Goal: Transaction & Acquisition: Purchase product/service

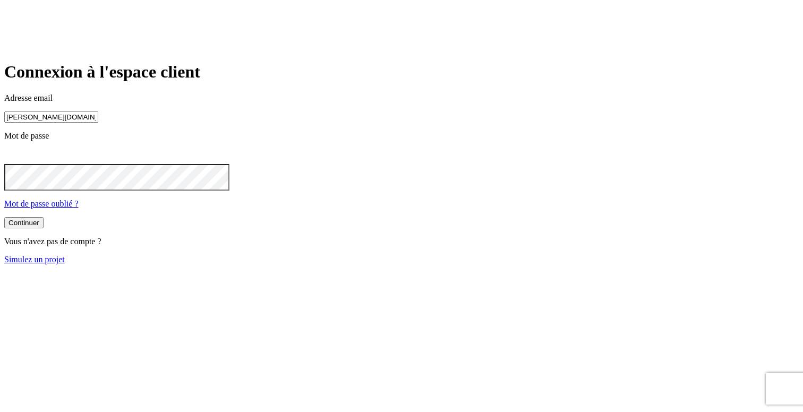
click at [98, 123] on input "[PERSON_NAME][DOMAIN_NAME][EMAIL_ADDRESS][DOMAIN_NAME]" at bounding box center [51, 117] width 94 height 11
paste input "5352"
type input "[PERSON_NAME][DOMAIN_NAME][EMAIL_ADDRESS][DOMAIN_NAME]"
click at [44, 229] on button "Continuer" at bounding box center [23, 223] width 39 height 11
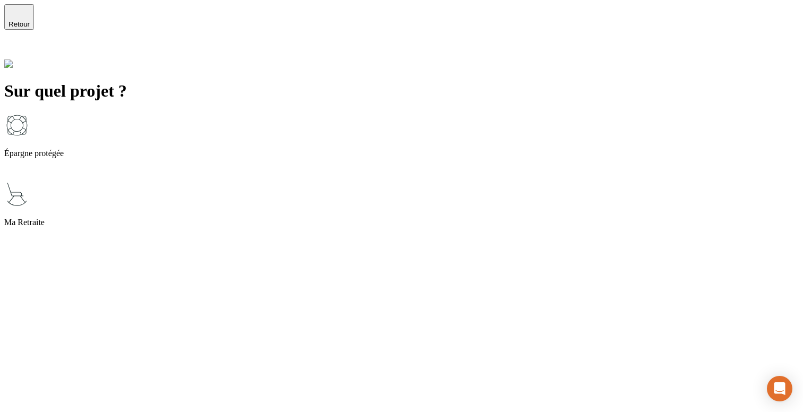
click at [341, 113] on div "Épargne protégée" at bounding box center [401, 147] width 794 height 69
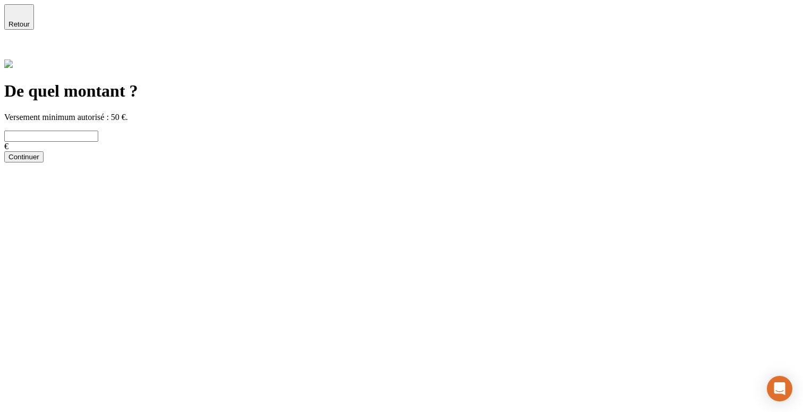
click at [98, 131] on input "text" at bounding box center [51, 136] width 94 height 11
type input "50"
click at [44, 159] on button "Continuer" at bounding box center [23, 156] width 39 height 11
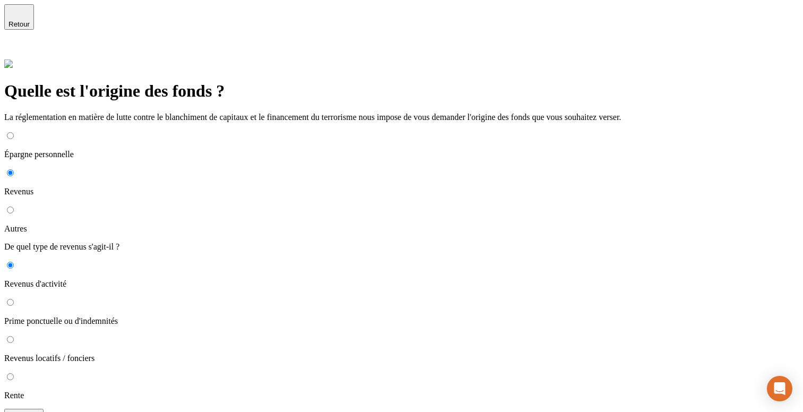
click at [30, 20] on span "Retour" at bounding box center [18, 24] width 21 height 8
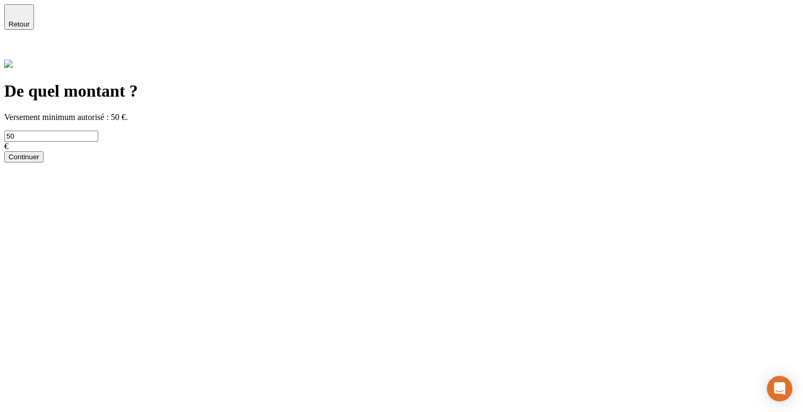
click at [98, 131] on input "50" at bounding box center [51, 136] width 94 height 11
type input "35 000"
click at [44, 162] on button "Continuer" at bounding box center [23, 156] width 39 height 11
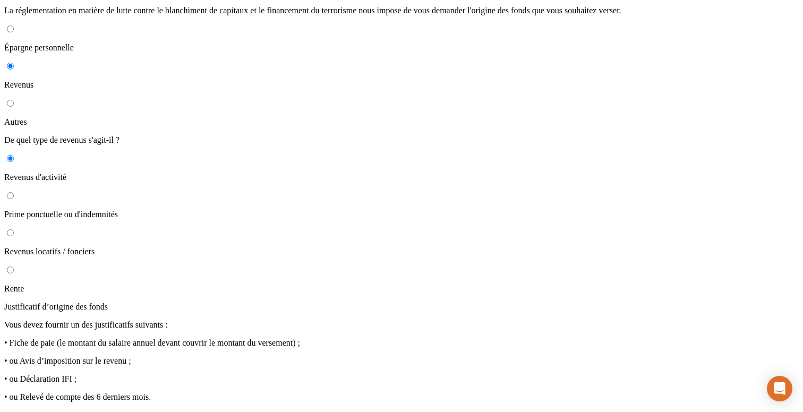
scroll to position [144, 0]
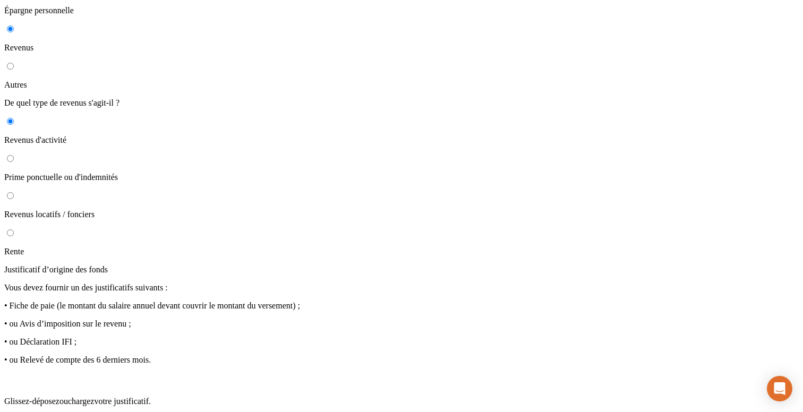
click at [588, 373] on div "Glissez-déposez ou chargez votre justificatif. Formats acceptés : .pdf, .jpeg, …" at bounding box center [401, 398] width 794 height 51
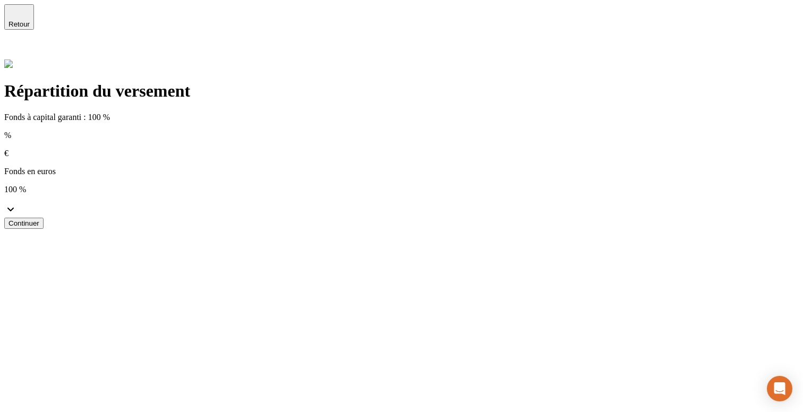
click at [44, 218] on button "Continuer" at bounding box center [23, 223] width 39 height 11
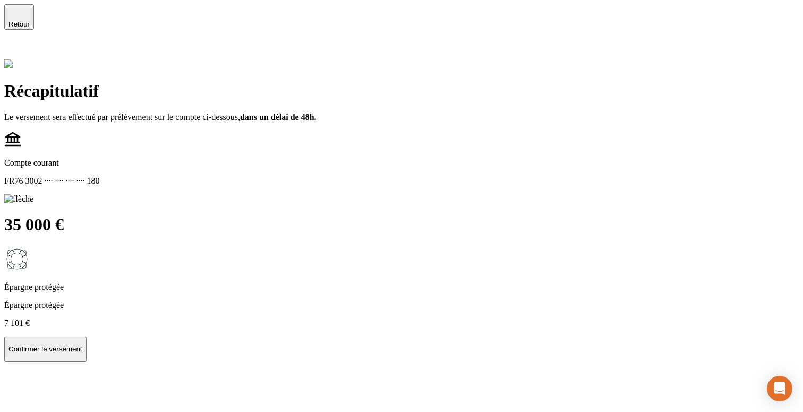
click at [82, 345] on p "Confirmer le versement" at bounding box center [45, 349] width 74 height 8
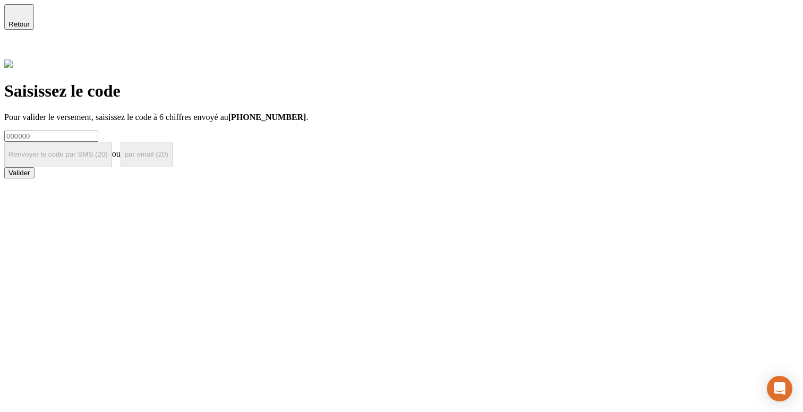
click at [98, 131] on input at bounding box center [51, 136] width 94 height 11
click at [98, 131] on input "00000" at bounding box center [51, 136] width 94 height 11
type input "000000"
click at [35, 178] on button "Valider" at bounding box center [19, 172] width 30 height 11
